Goal: Task Accomplishment & Management: Manage account settings

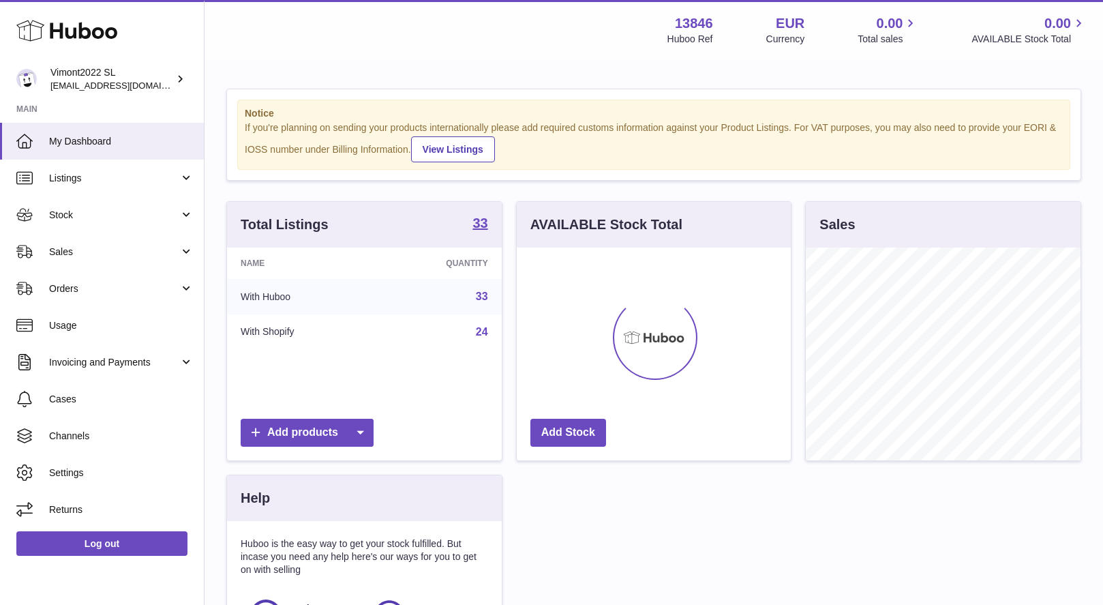
scroll to position [213, 274]
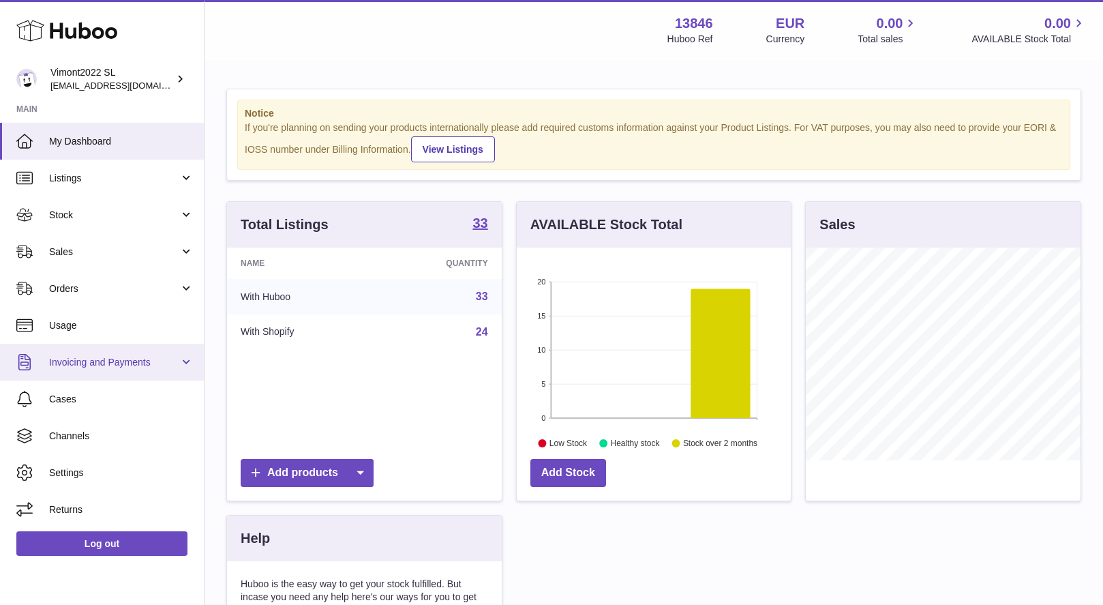
click at [98, 361] on span "Invoicing and Payments" at bounding box center [114, 362] width 130 height 13
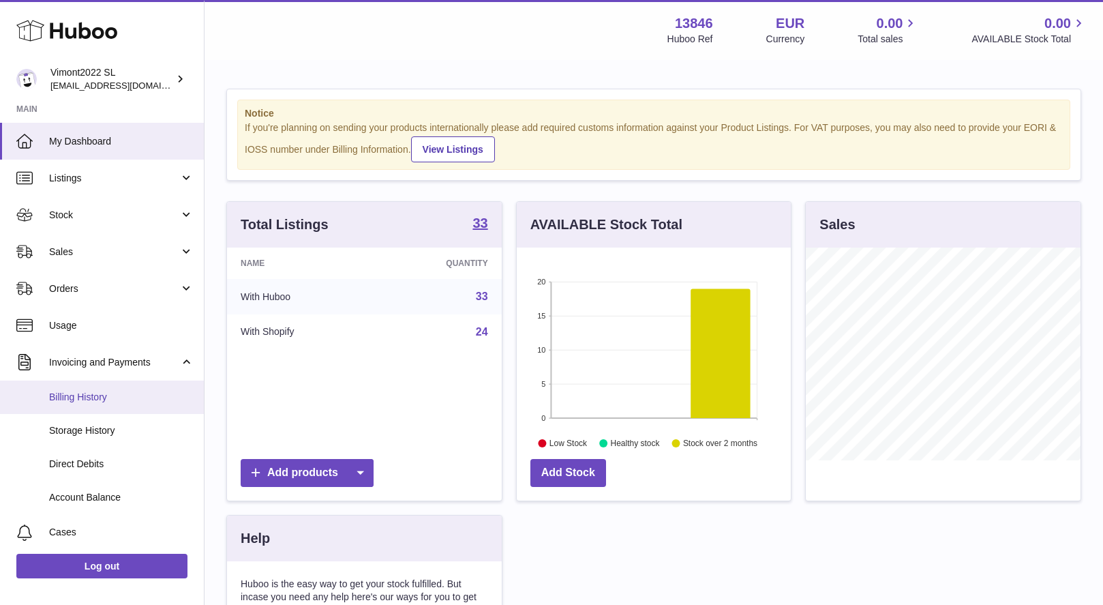
click at [87, 392] on span "Billing History" at bounding box center [121, 397] width 145 height 13
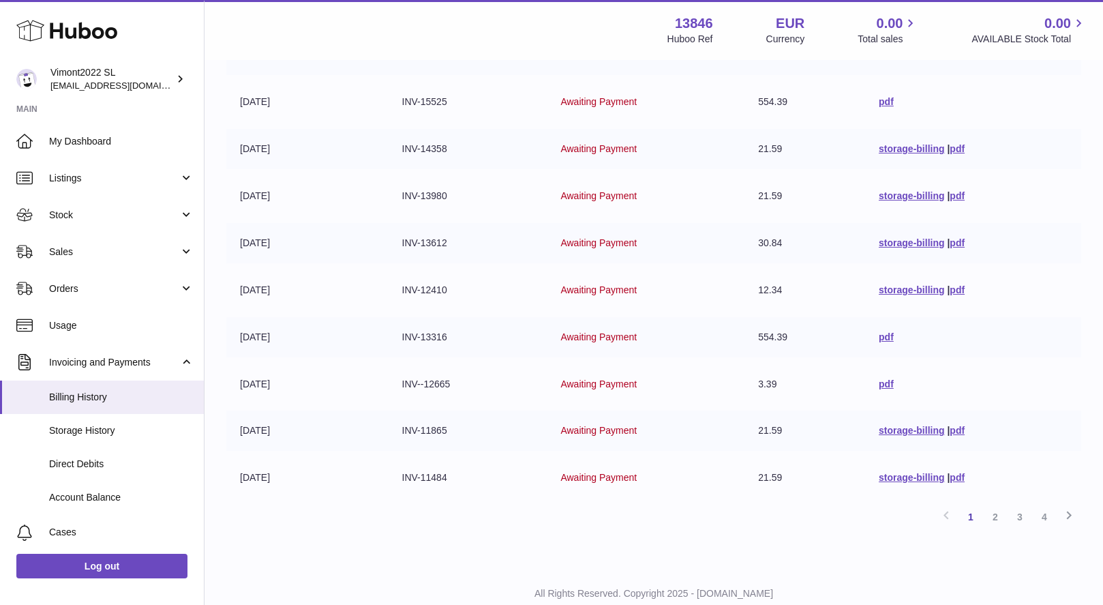
scroll to position [273, 0]
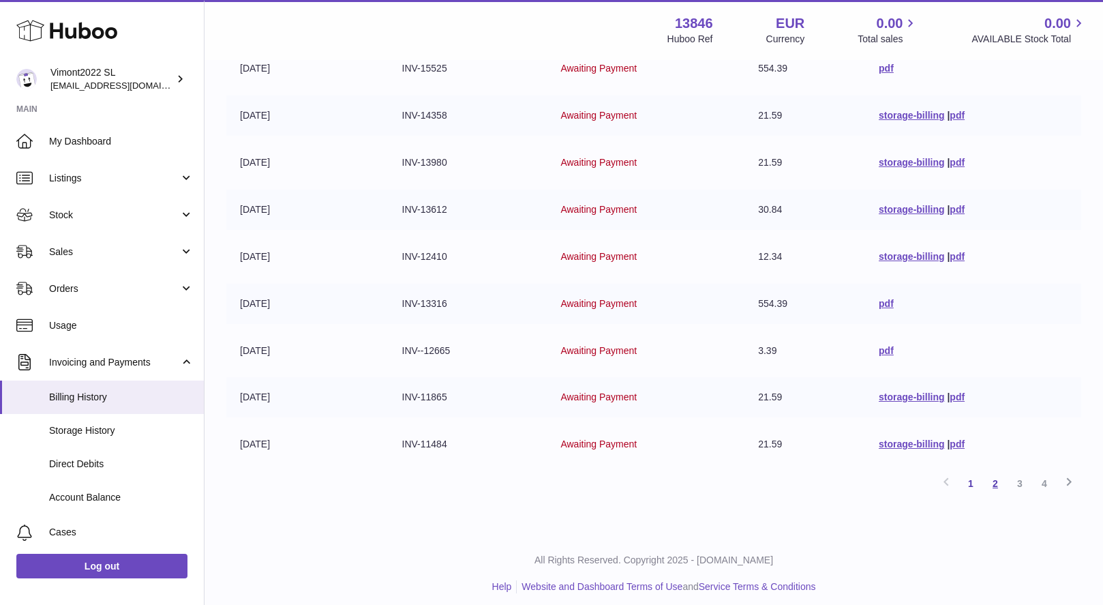
click at [996, 474] on link "2" at bounding box center [995, 483] width 25 height 25
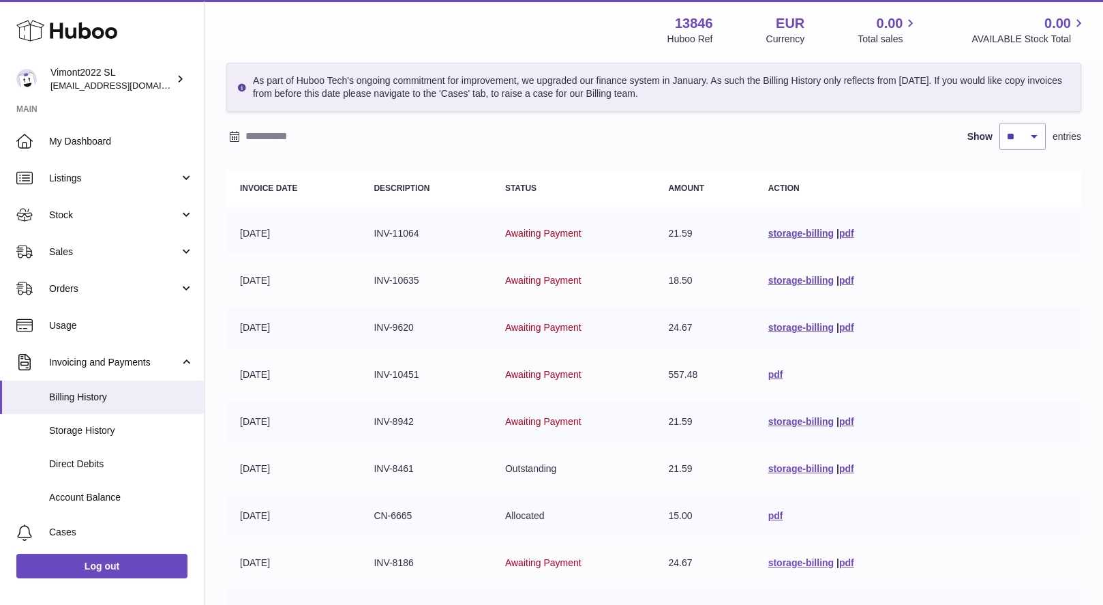
scroll to position [273, 0]
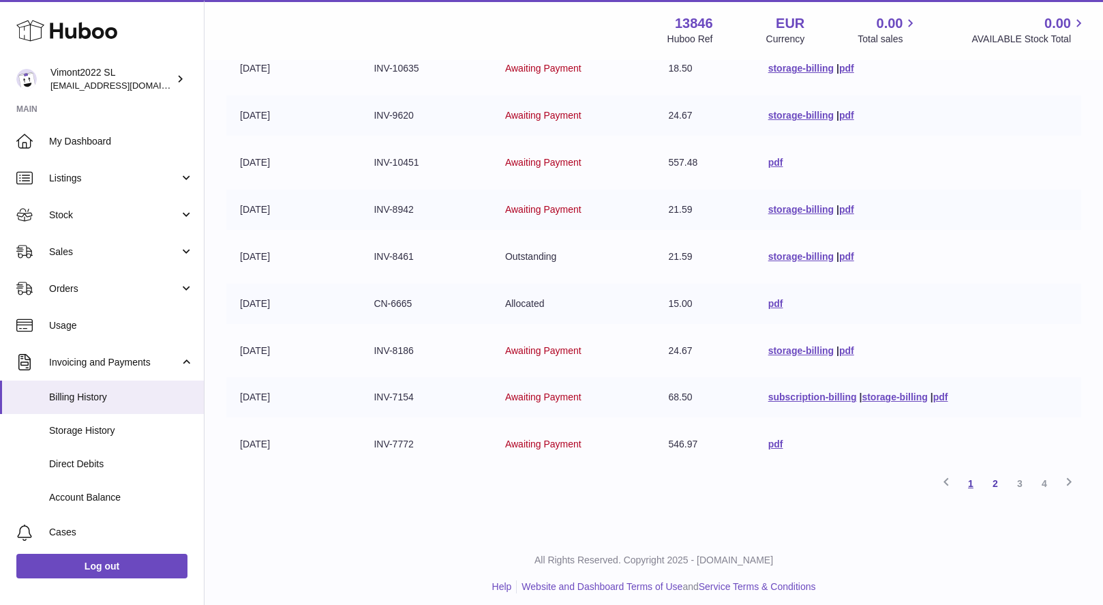
click at [971, 474] on link "1" at bounding box center [970, 483] width 25 height 25
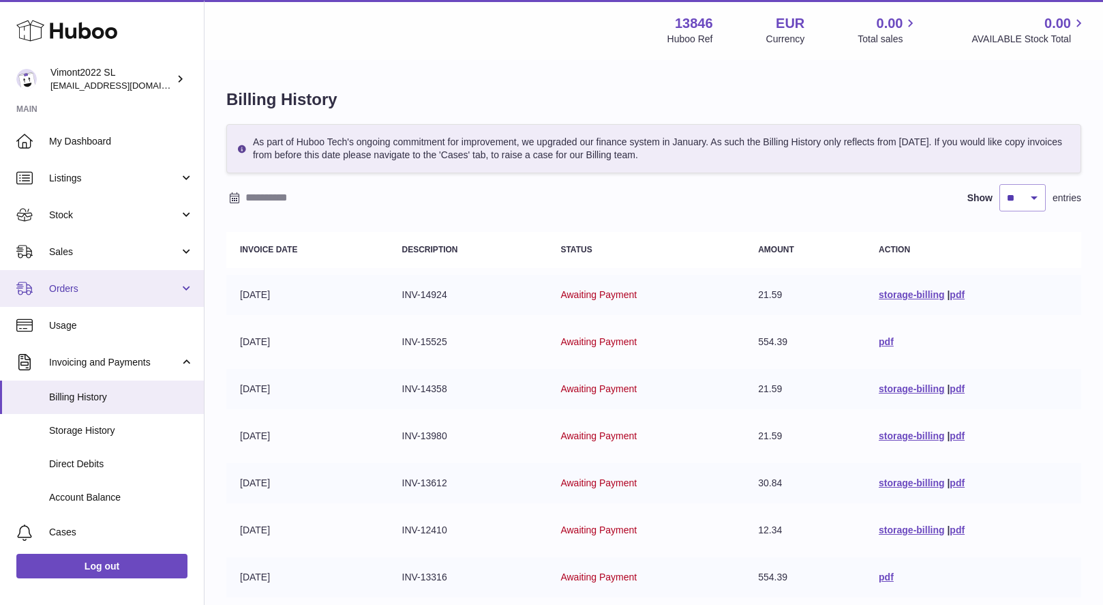
click at [83, 284] on span "Orders" at bounding box center [114, 288] width 130 height 13
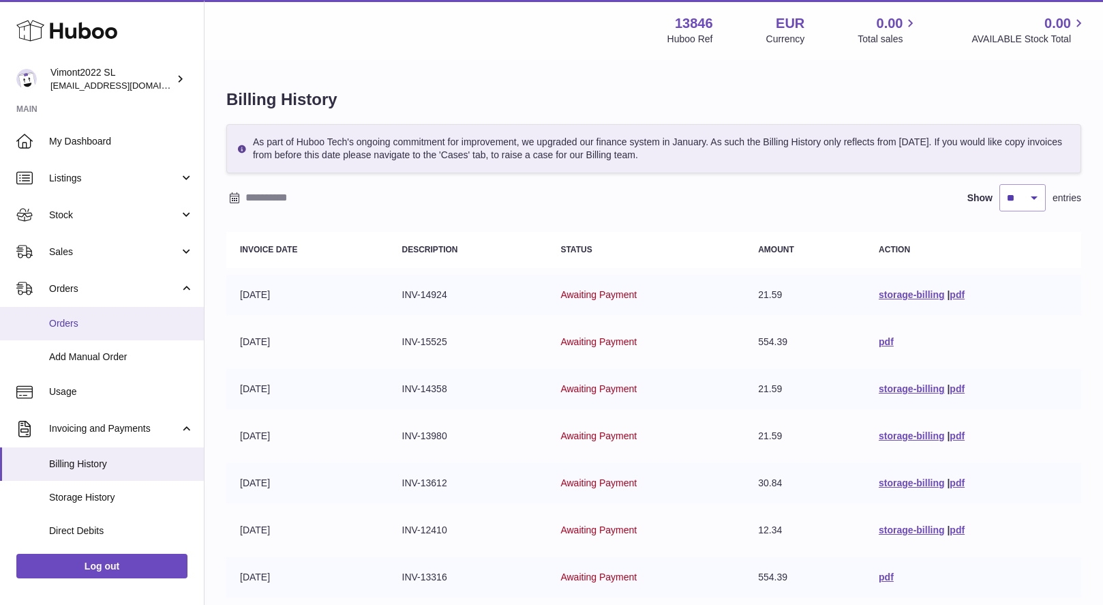
click at [59, 320] on span "Orders" at bounding box center [121, 323] width 145 height 13
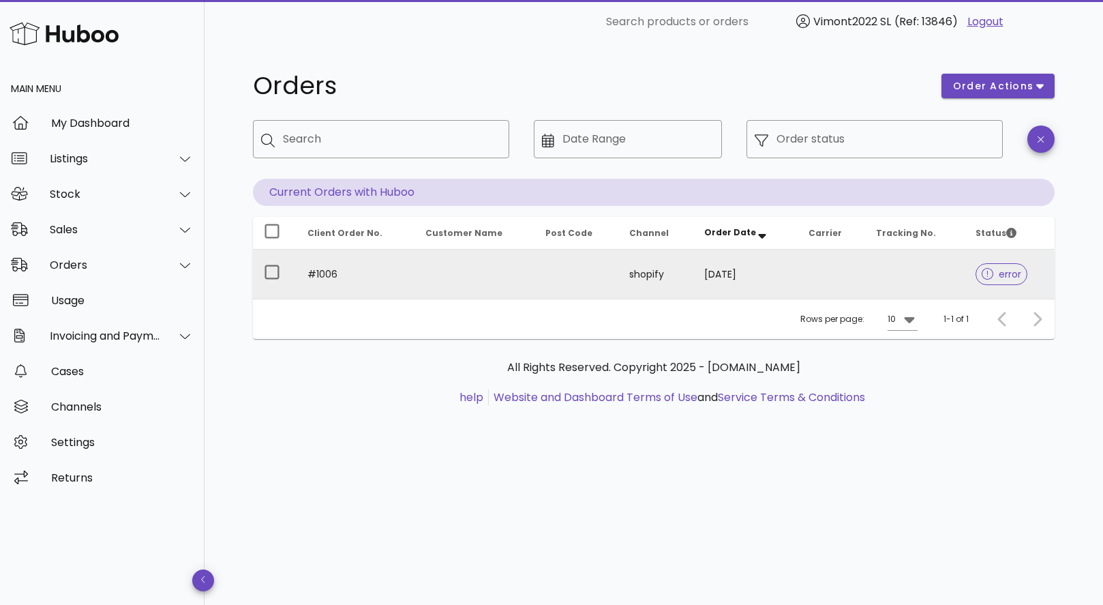
click at [982, 275] on icon at bounding box center [988, 274] width 12 height 12
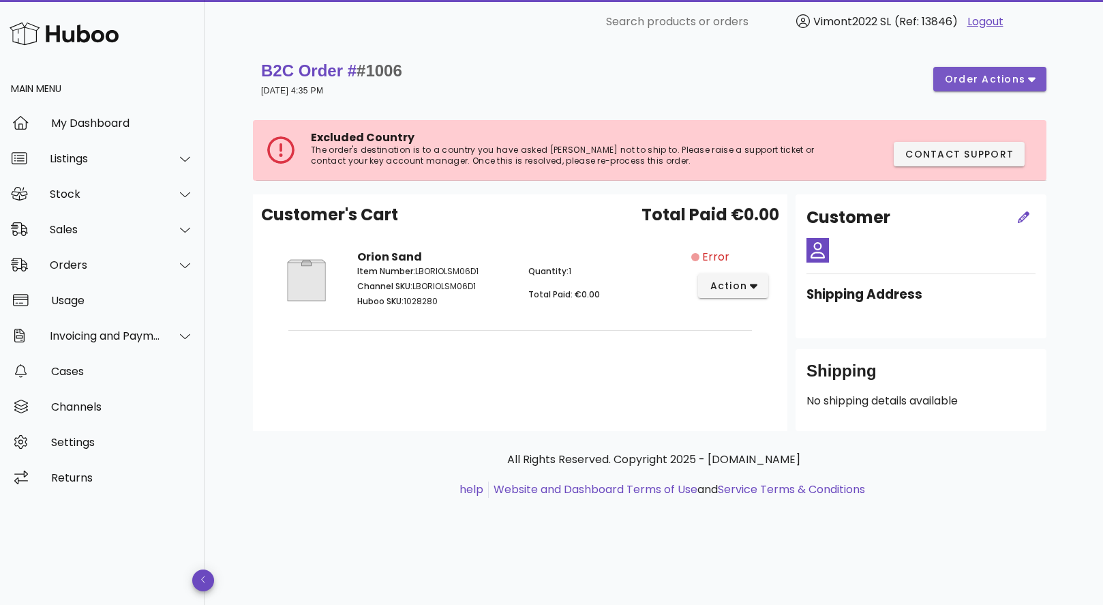
click at [1029, 80] on icon "button" at bounding box center [1031, 79] width 7 height 12
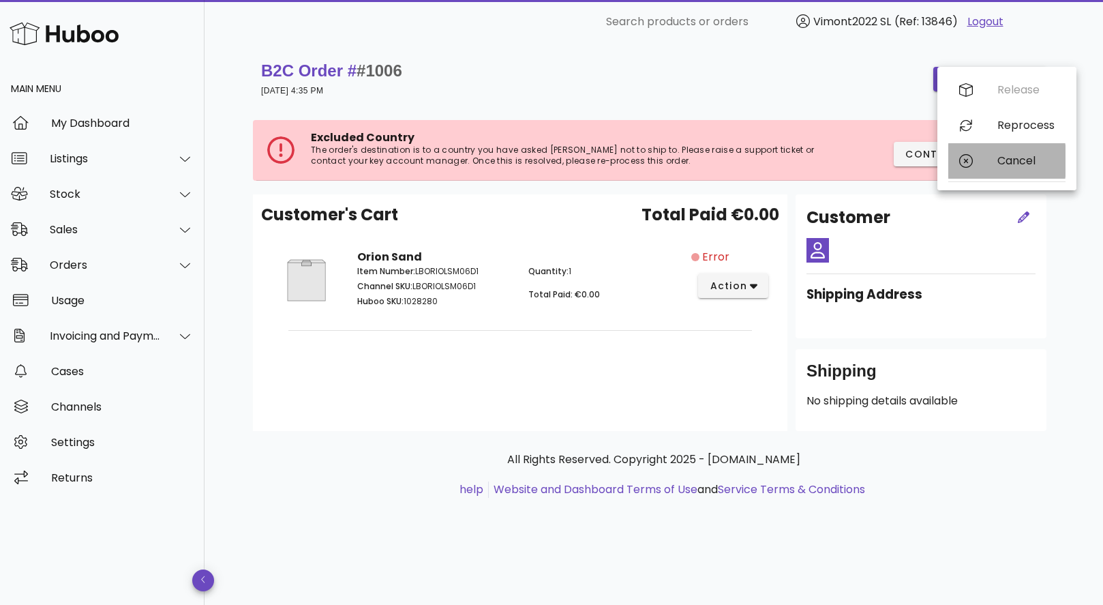
click at [1016, 158] on div "Cancel" at bounding box center [1025, 160] width 57 height 13
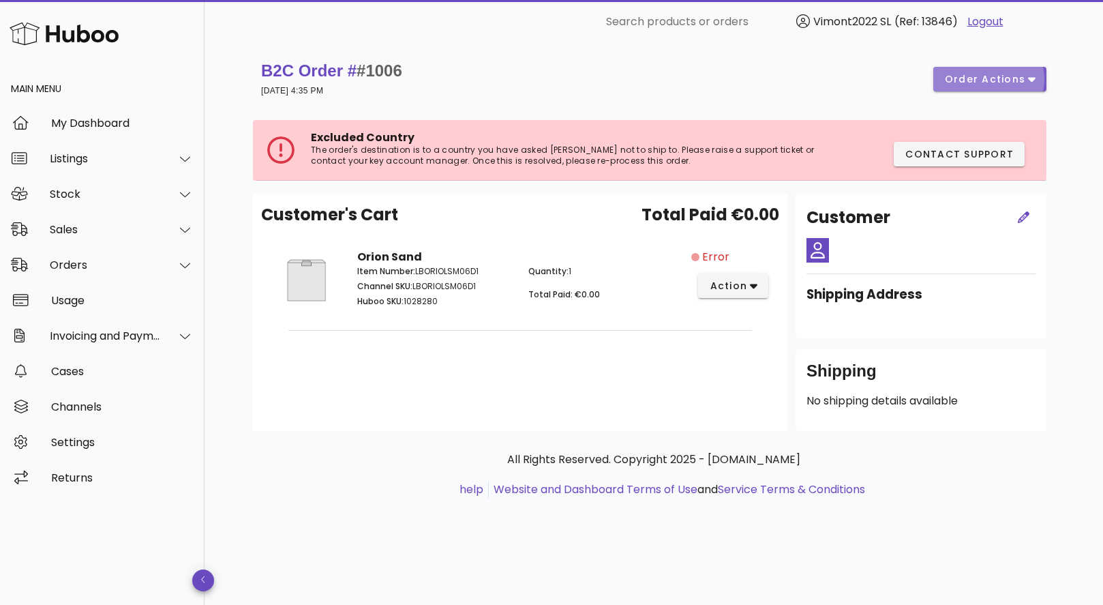
click at [1035, 82] on icon "button" at bounding box center [1031, 79] width 7 height 12
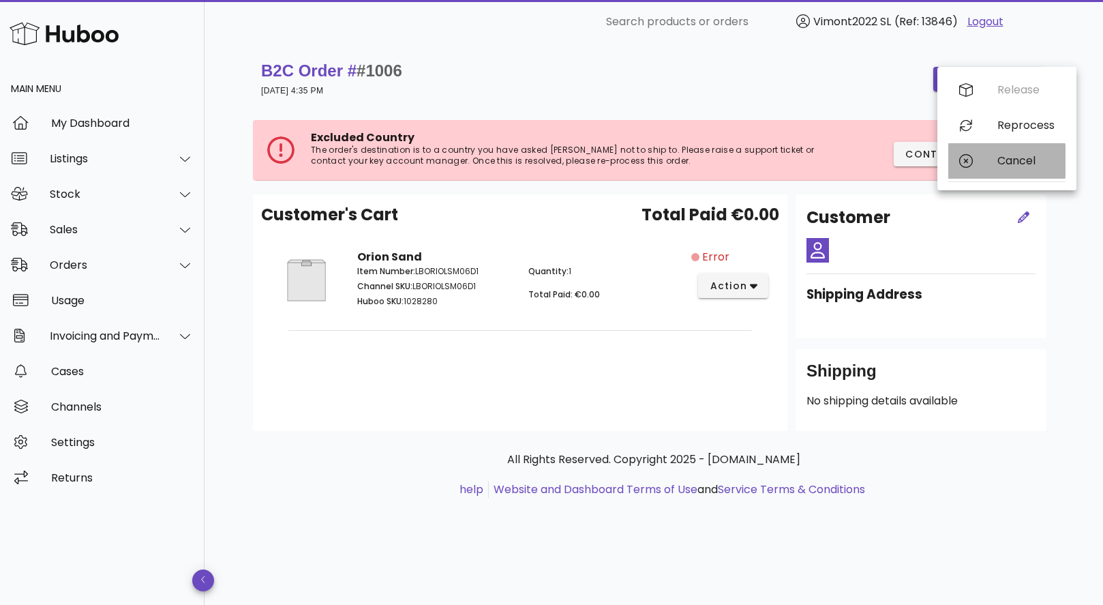
click at [1019, 156] on div "Cancel" at bounding box center [1025, 160] width 57 height 13
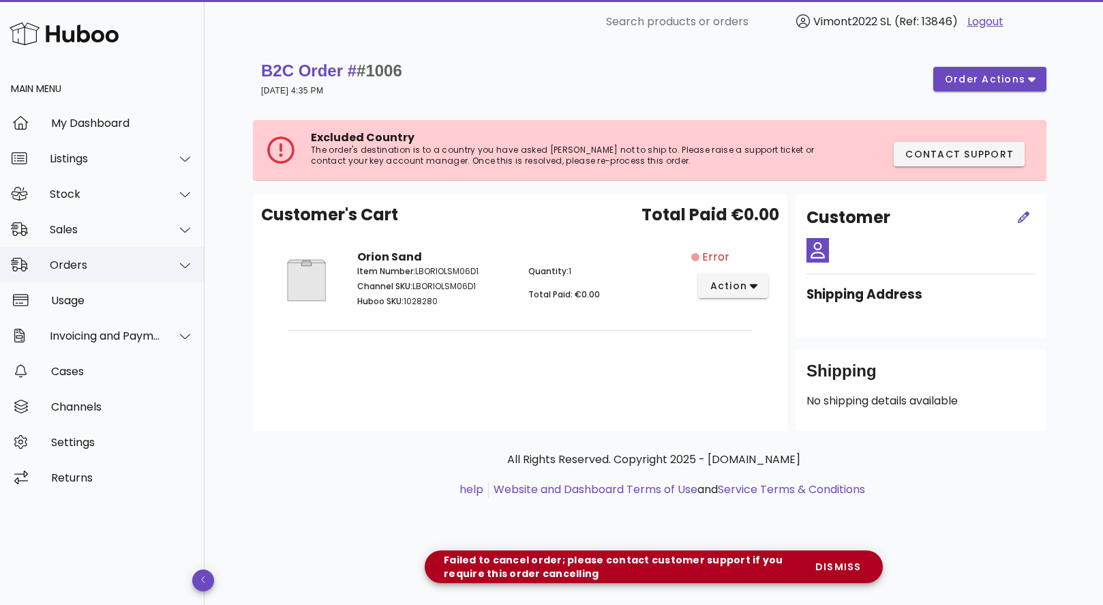
click at [73, 269] on div "Orders" at bounding box center [105, 264] width 111 height 13
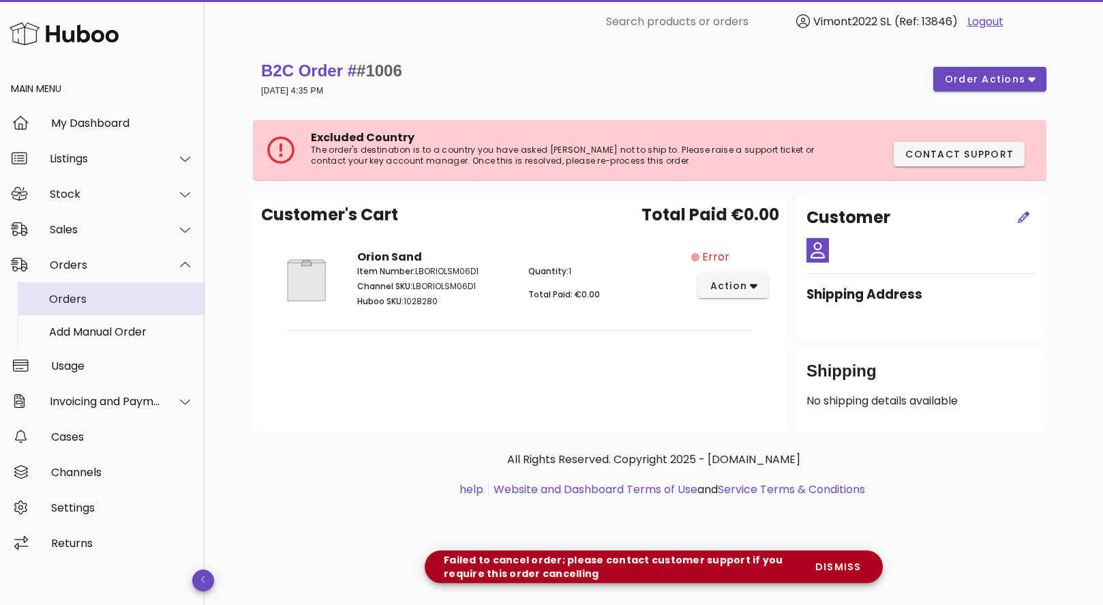
click at [67, 294] on div "Orders" at bounding box center [121, 298] width 145 height 13
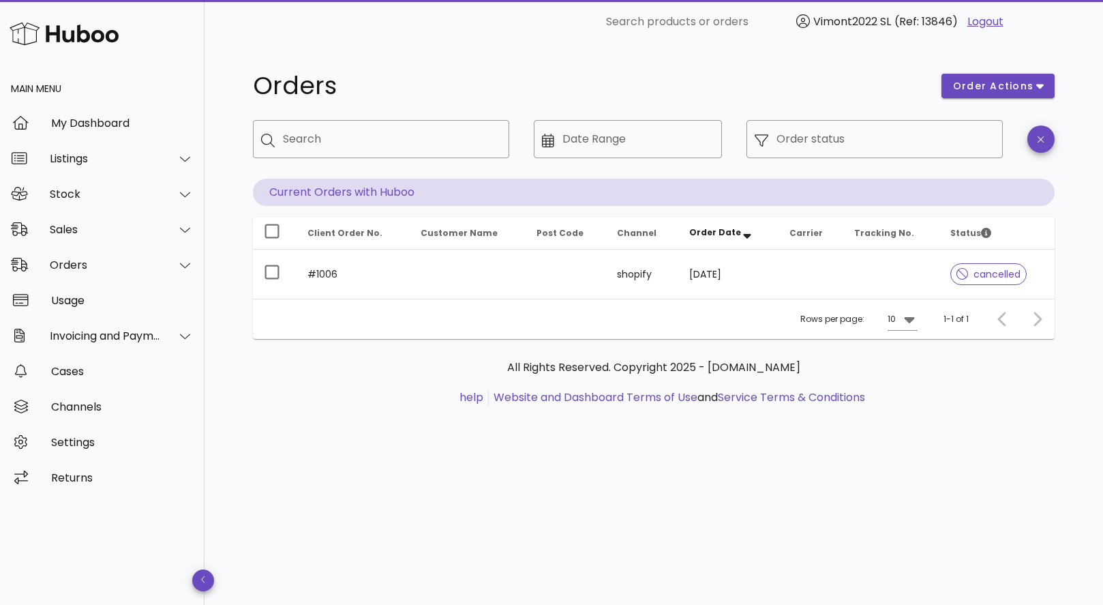
click at [324, 409] on div "All Rights Reserved. Copyright 2025 - [DOMAIN_NAME] help Website and Dashboard …" at bounding box center [654, 390] width 802 height 102
click at [434, 66] on div "Orders" at bounding box center [589, 85] width 688 height 41
click at [74, 337] on div "Invoicing and Payments" at bounding box center [105, 335] width 111 height 13
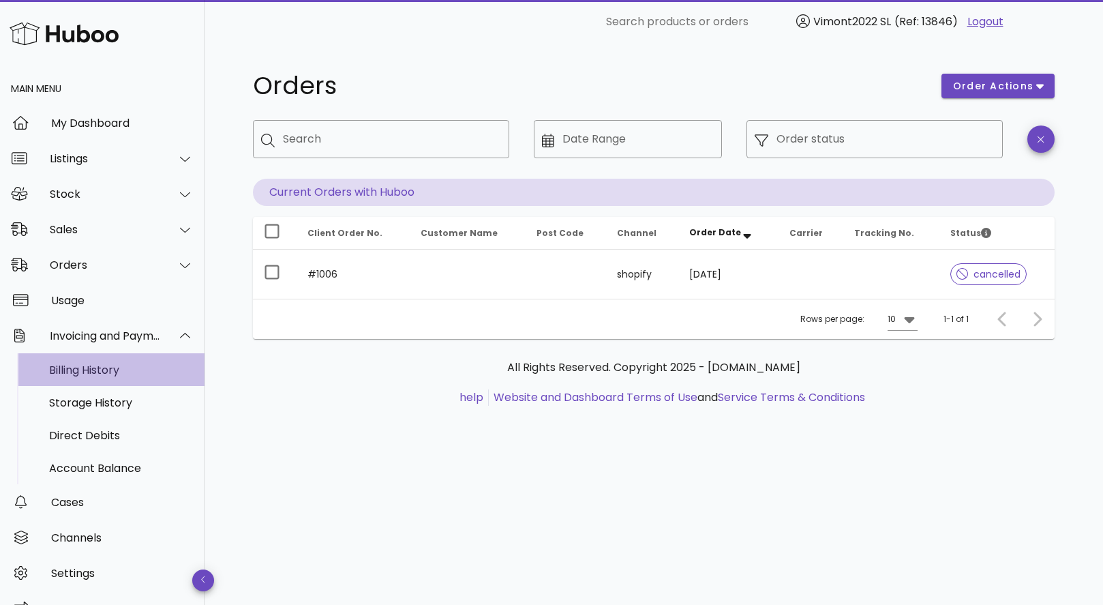
click at [85, 369] on div "Billing History" at bounding box center [121, 369] width 145 height 13
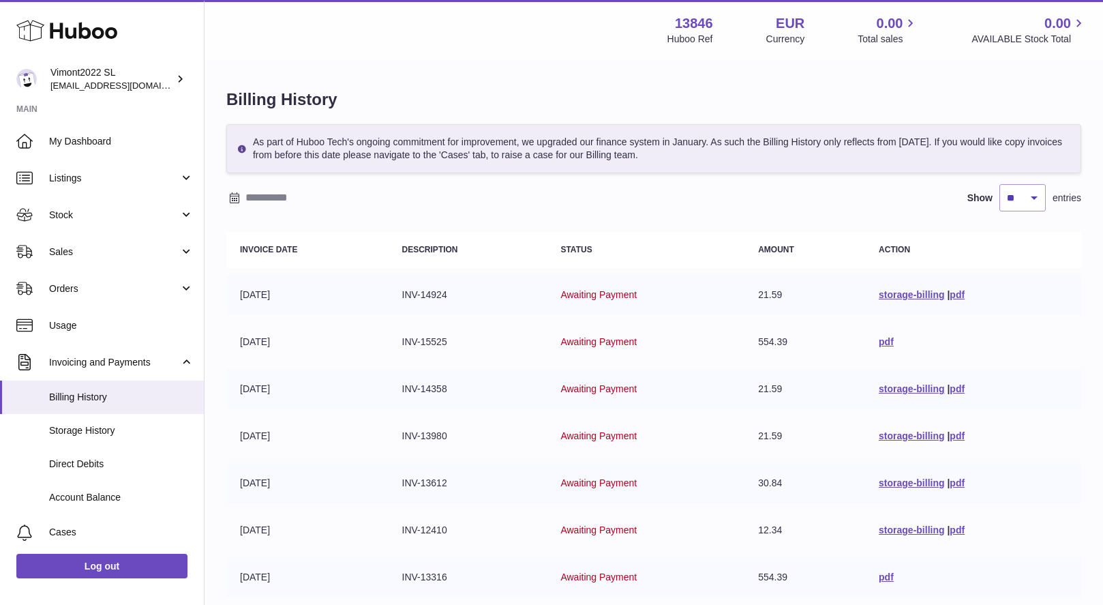
scroll to position [273, 0]
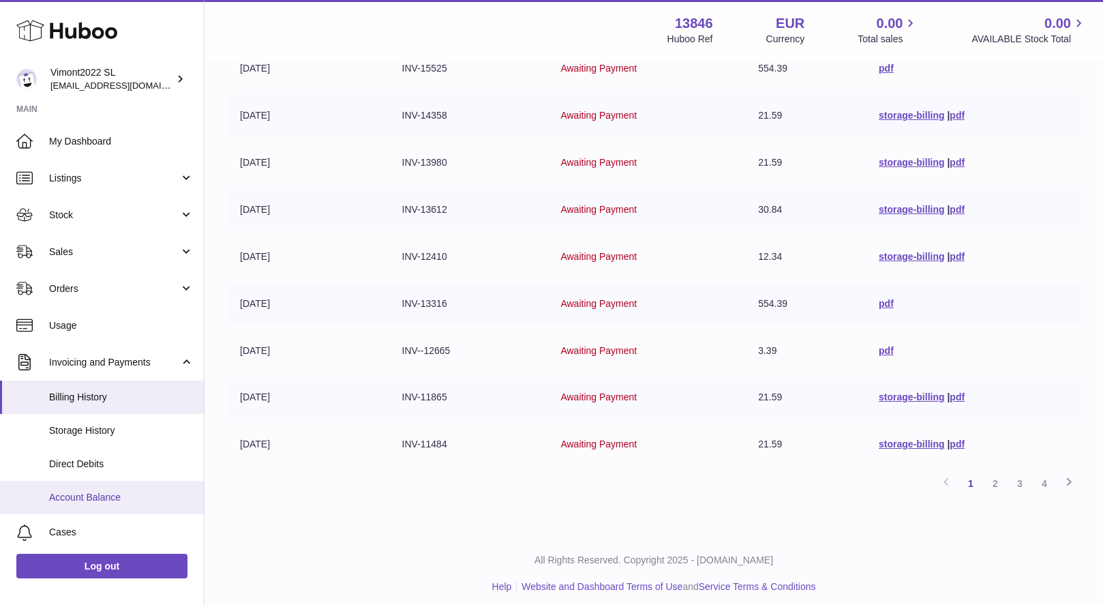
click at [86, 491] on span "Account Balance" at bounding box center [121, 497] width 145 height 13
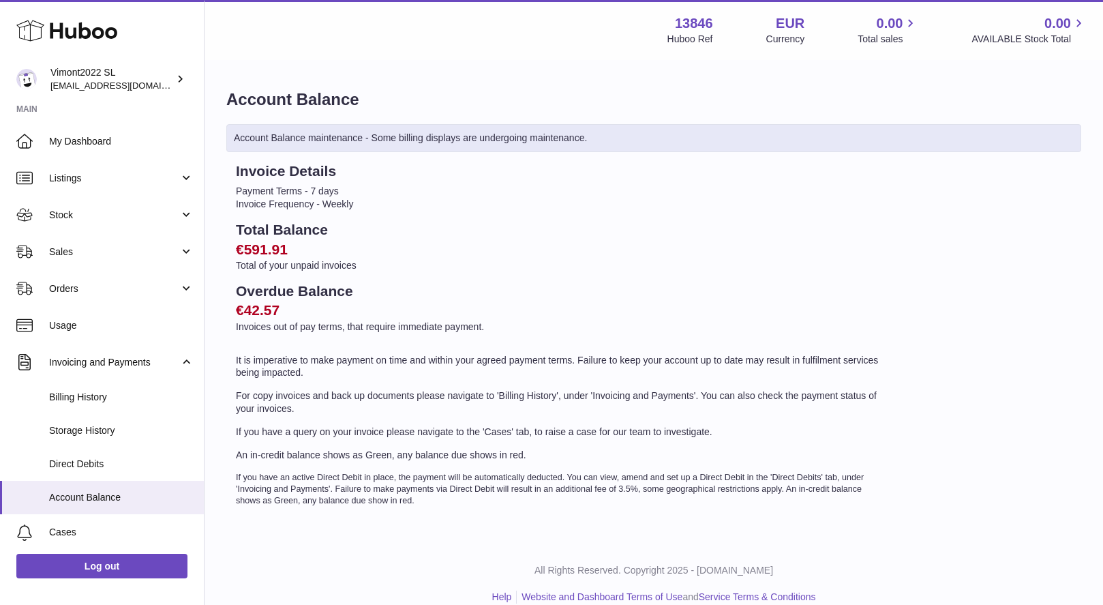
click at [352, 217] on div "Invoice Details Payment Terms - 7 days Invoice Frequency - Weekly Total Balance…" at bounding box center [560, 334] width 668 height 345
drag, startPoint x: 236, startPoint y: 324, endPoint x: 517, endPoint y: 324, distance: 280.8
click at [517, 324] on p "Invoices out of pay terms, that require immediate payment." at bounding box center [560, 326] width 649 height 13
click at [326, 369] on p "It is imperative to make payment on time and within your agreed payment terms. …" at bounding box center [560, 367] width 649 height 26
drag, startPoint x: 237, startPoint y: 307, endPoint x: 301, endPoint y: 309, distance: 64.8
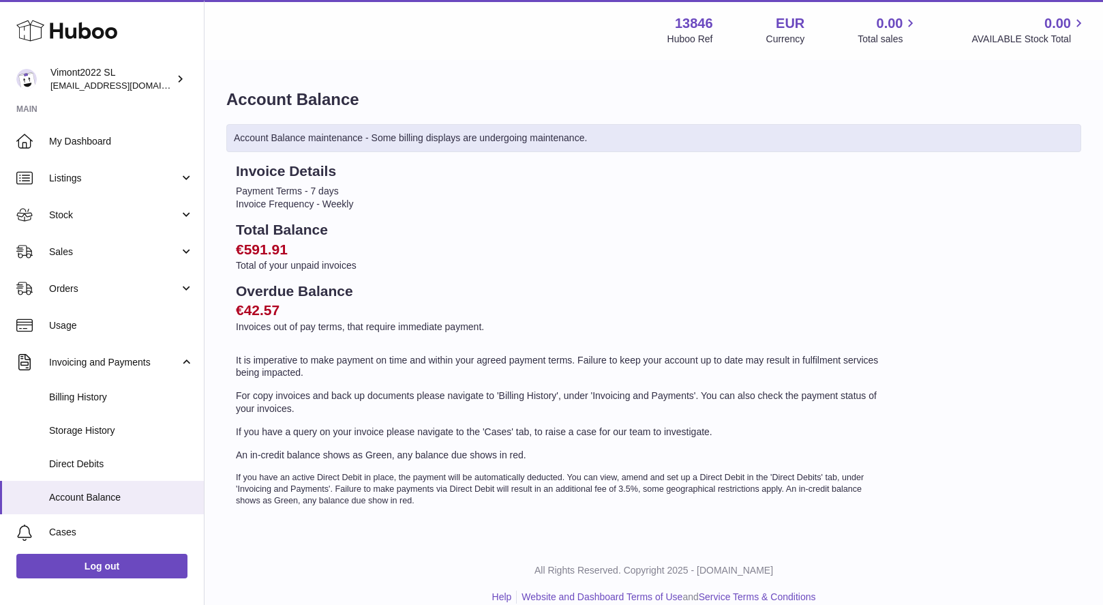
click at [301, 309] on h2 "€42.57" at bounding box center [560, 310] width 649 height 19
click at [282, 383] on div "Invoice Details Payment Terms - 7 days Invoice Frequency - Weekly Total Balance…" at bounding box center [560, 334] width 668 height 345
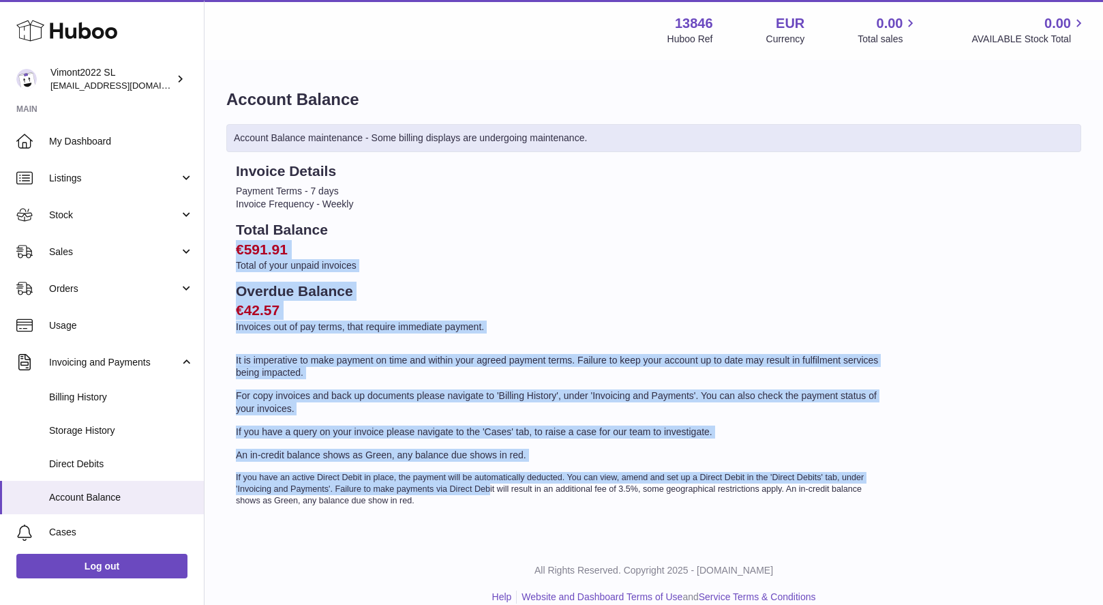
drag, startPoint x: 239, startPoint y: 247, endPoint x: 440, endPoint y: 484, distance: 310.5
click at [440, 484] on div "Invoice Details Payment Terms - 7 days Invoice Frequency - Weekly Total Balance…" at bounding box center [560, 334] width 668 height 345
click at [352, 463] on div "Invoice Details Payment Terms - 7 days Invoice Frequency - Weekly Total Balance…" at bounding box center [560, 334] width 668 height 345
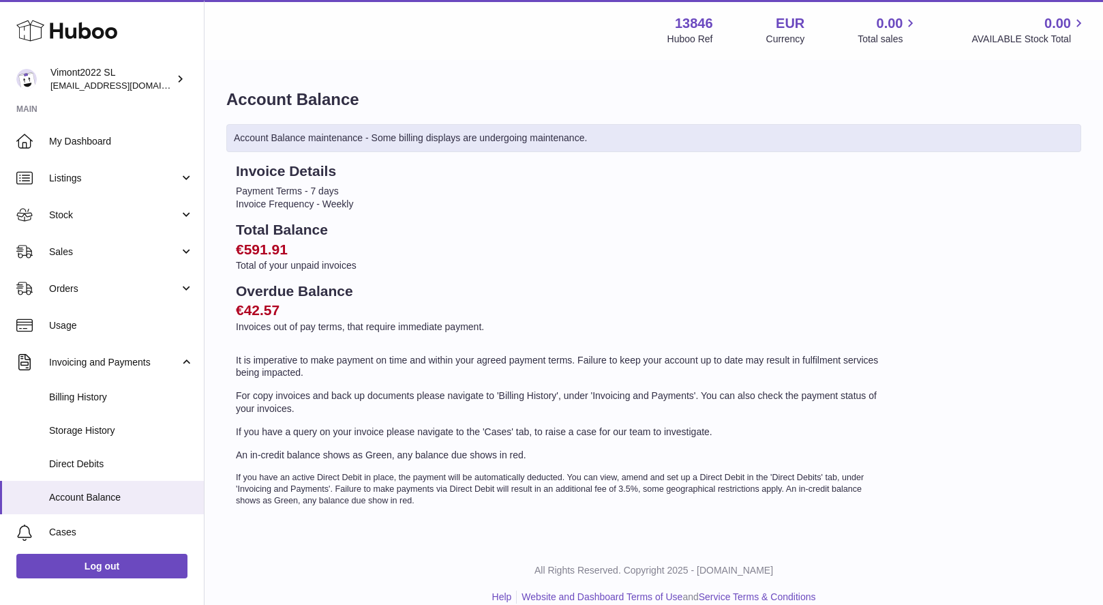
drag, startPoint x: 256, startPoint y: 306, endPoint x: 307, endPoint y: 312, distance: 51.4
click at [307, 312] on h2 "€42.57" at bounding box center [560, 310] width 649 height 19
click at [308, 406] on p "For copy invoices and back up documents please navigate to 'Billing History', u…" at bounding box center [560, 402] width 649 height 26
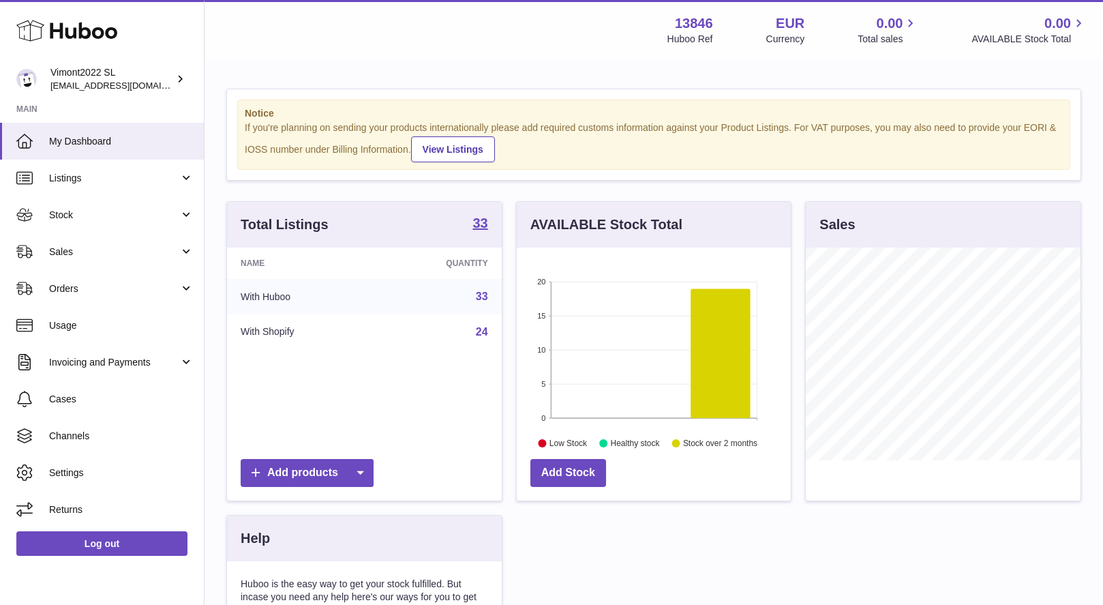
scroll to position [213, 274]
click at [77, 216] on span "Stock" at bounding box center [114, 215] width 130 height 13
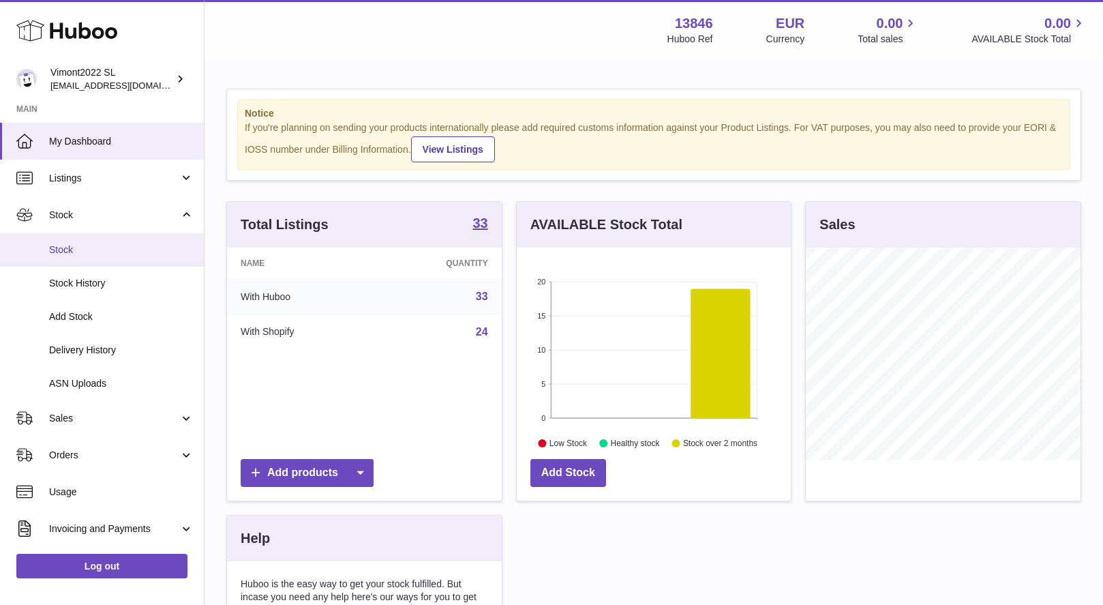
click at [70, 245] on span "Stock" at bounding box center [121, 249] width 145 height 13
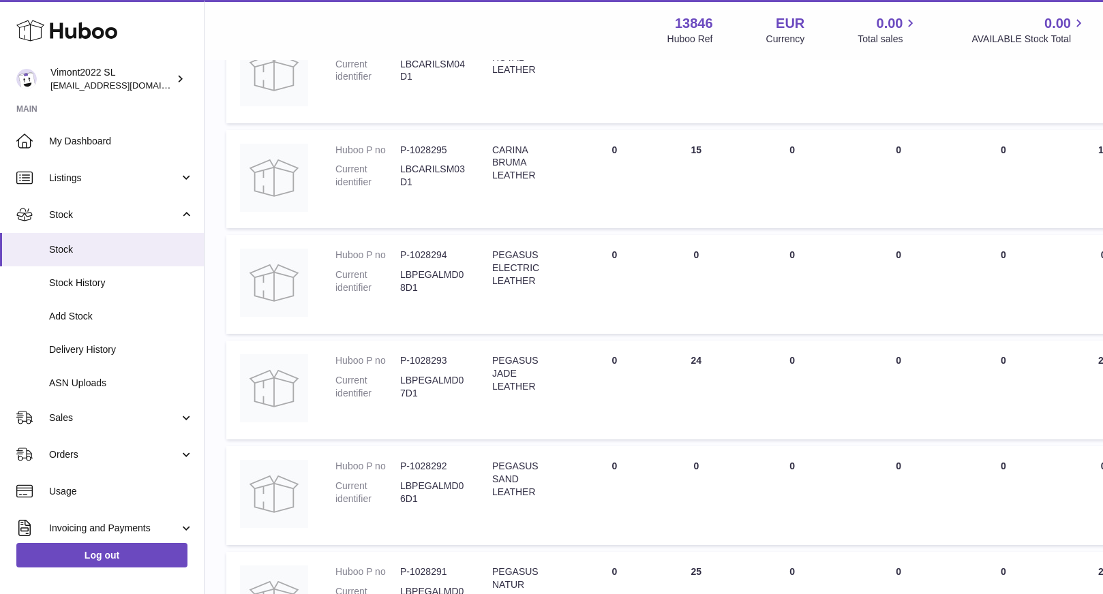
scroll to position [867, 0]
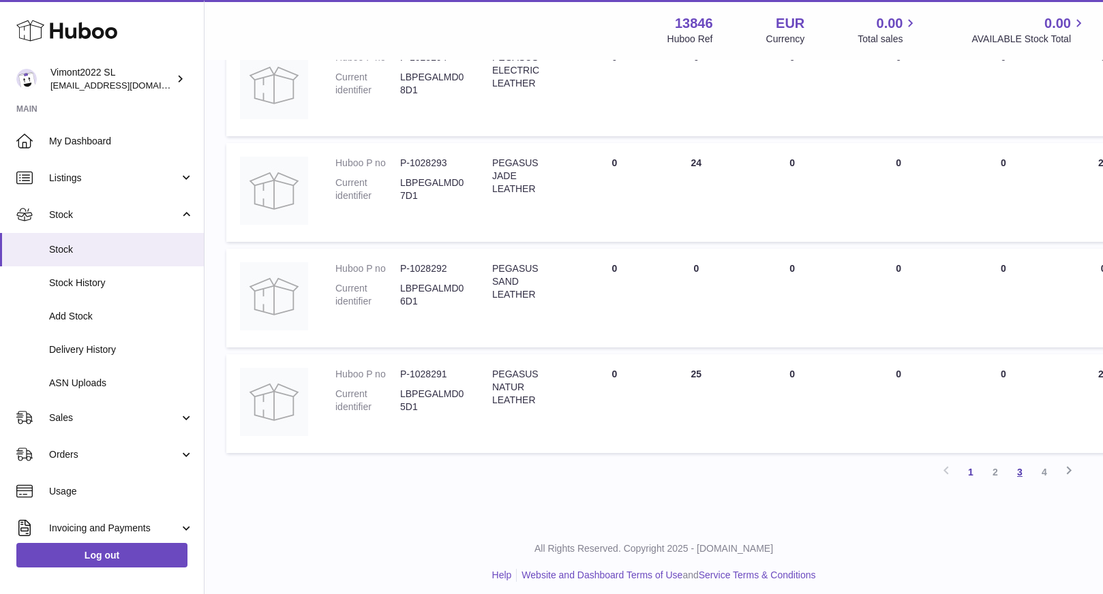
click at [1018, 466] on link "3" at bounding box center [1019, 472] width 25 height 25
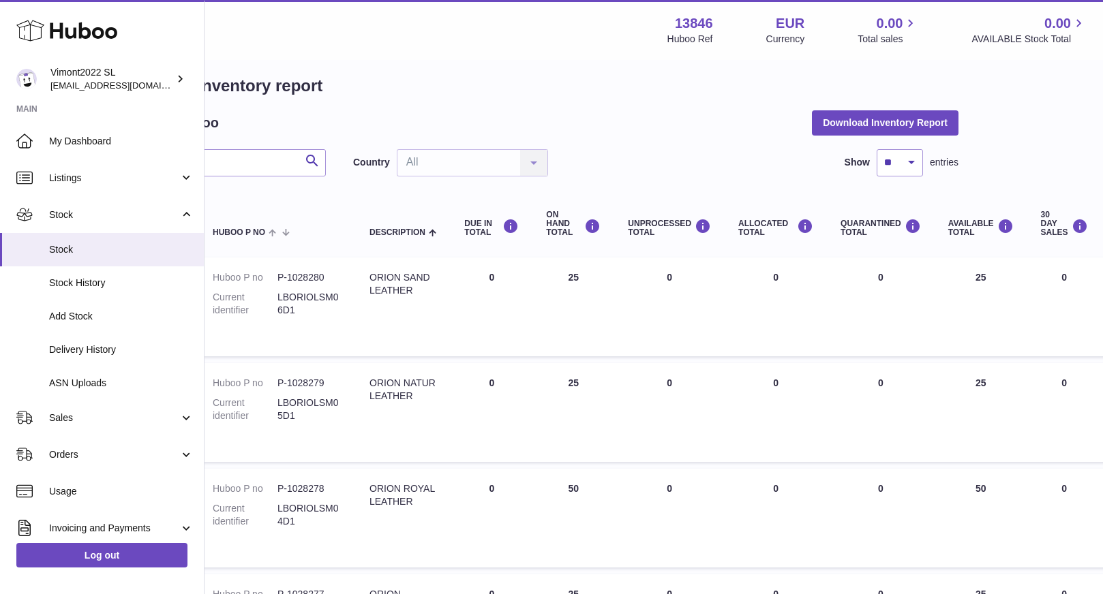
scroll to position [14, 121]
click at [57, 278] on span "Stock History" at bounding box center [121, 283] width 145 height 13
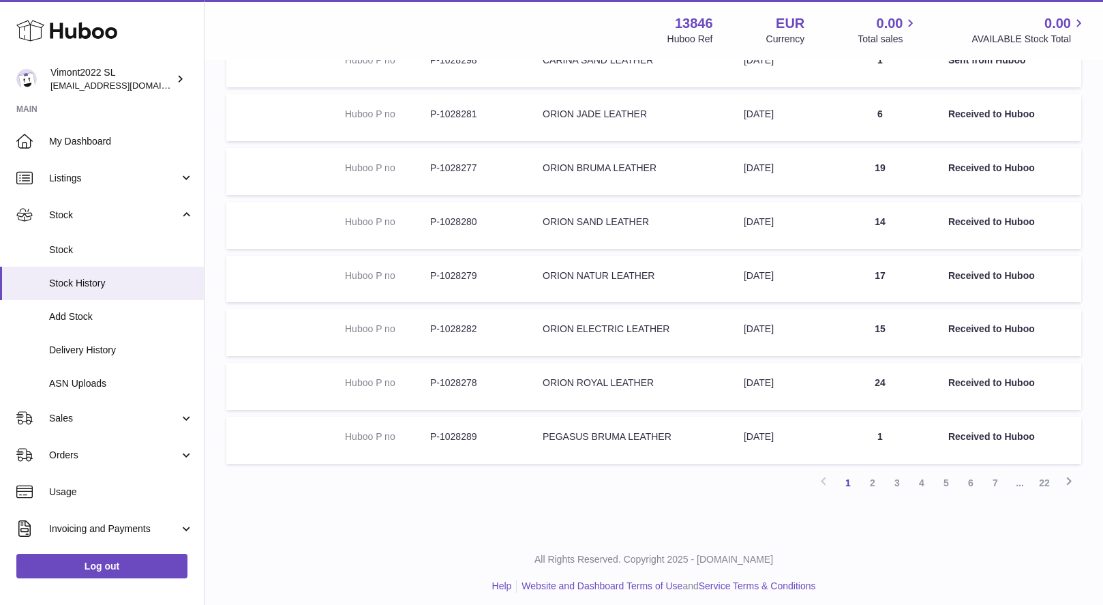
scroll to position [42, 0]
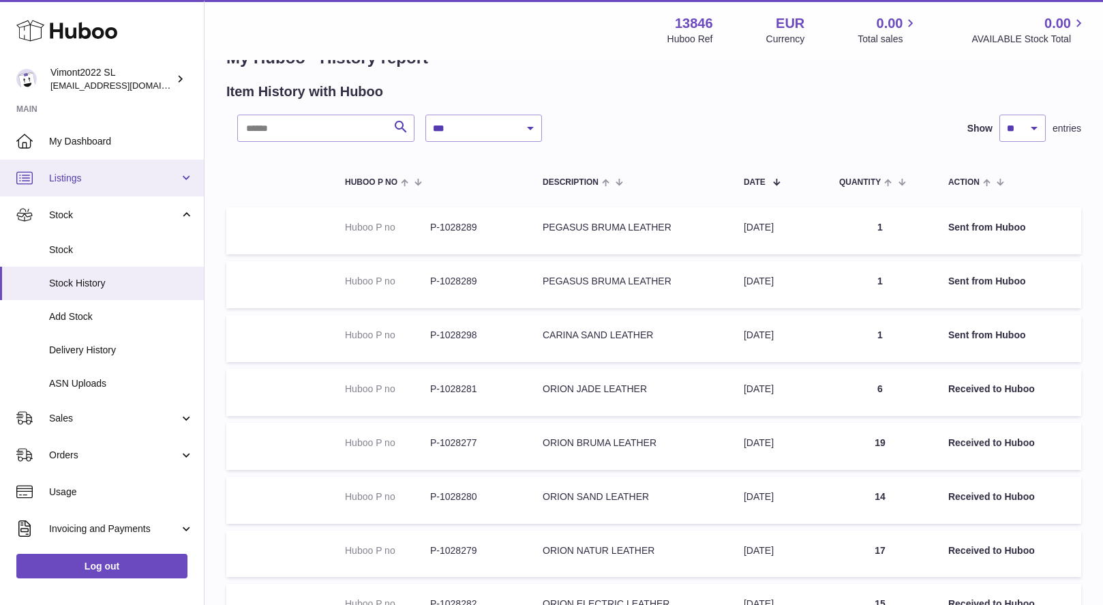
click at [71, 175] on span "Listings" at bounding box center [114, 178] width 130 height 13
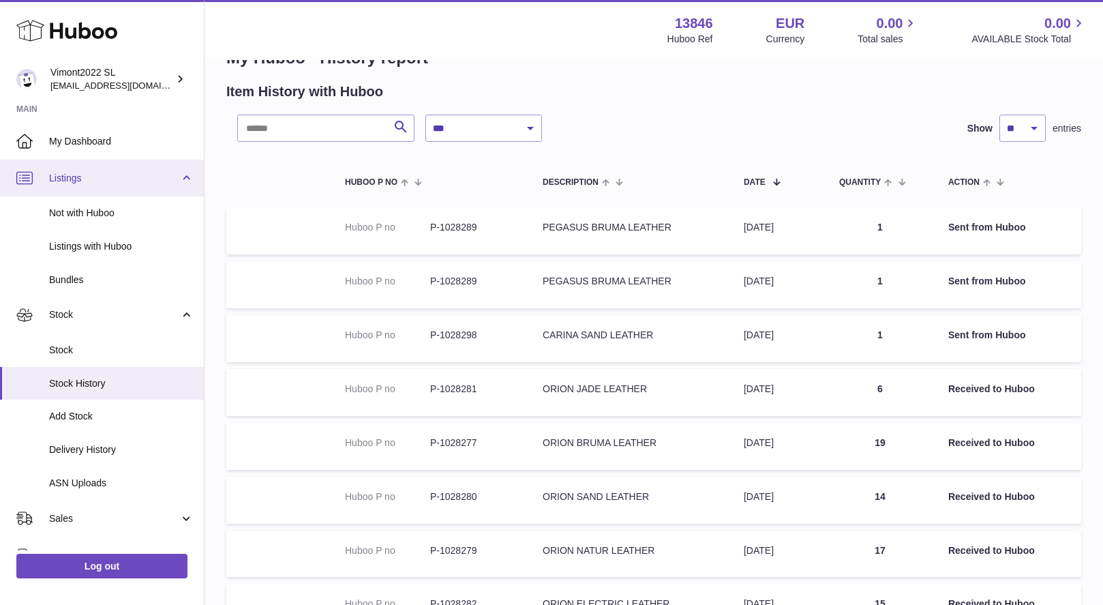
click at [71, 175] on span "Listings" at bounding box center [114, 178] width 130 height 13
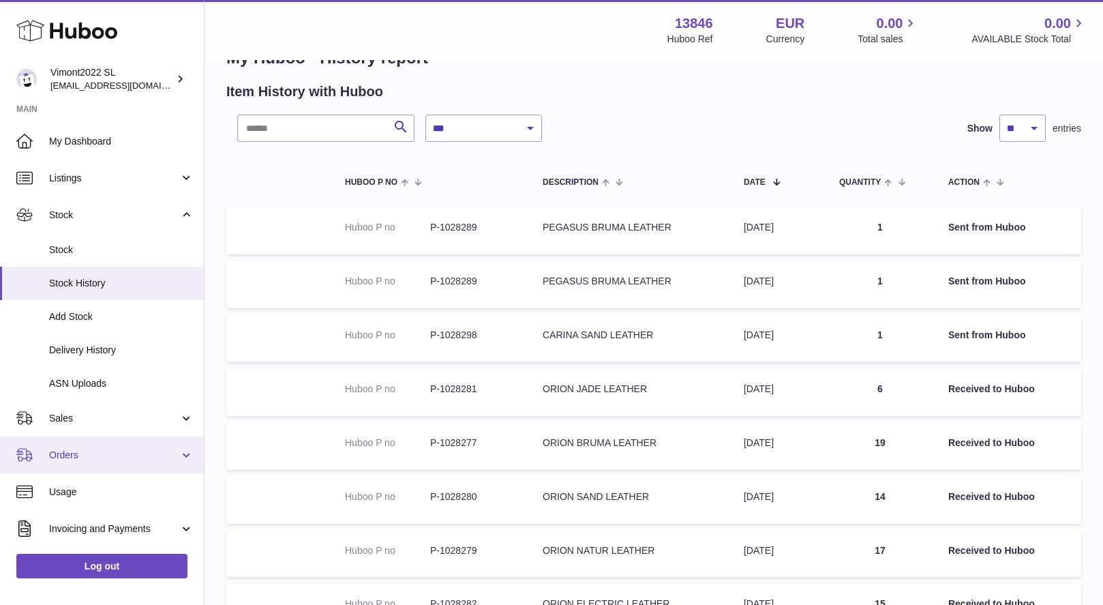
scroll to position [3, 0]
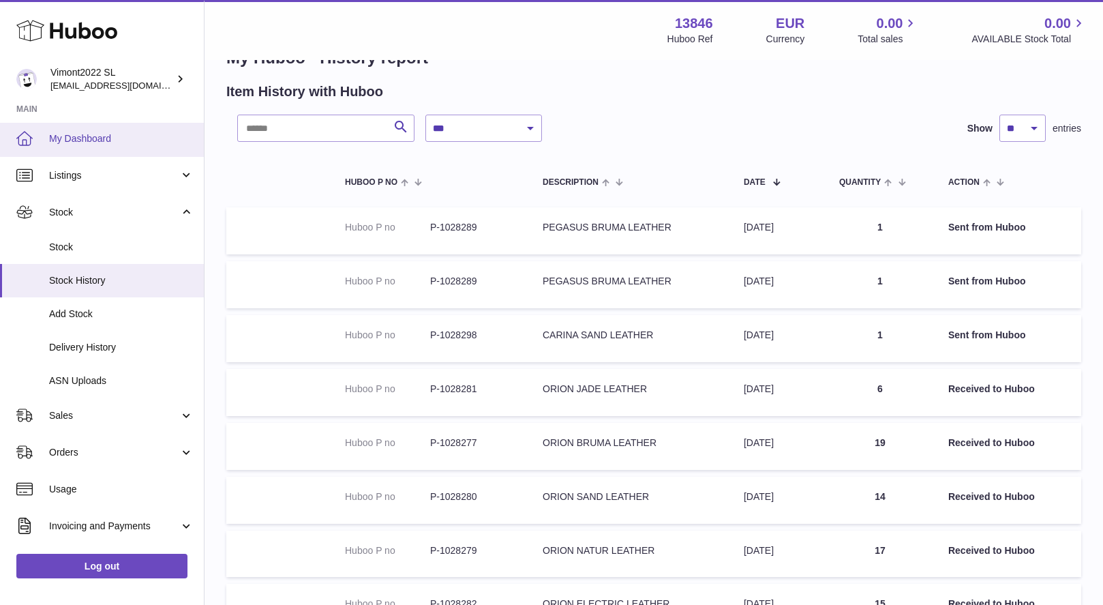
click at [87, 134] on span "My Dashboard" at bounding box center [121, 138] width 145 height 13
